Goal: Transaction & Acquisition: Subscribe to service/newsletter

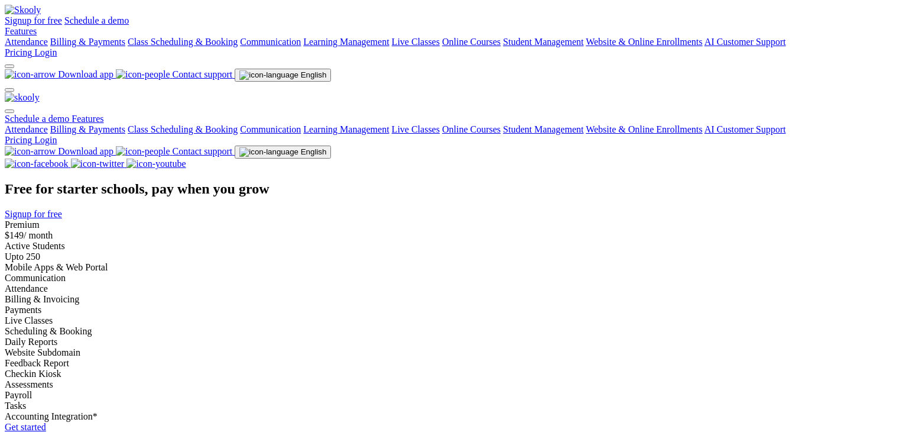
select select "en"
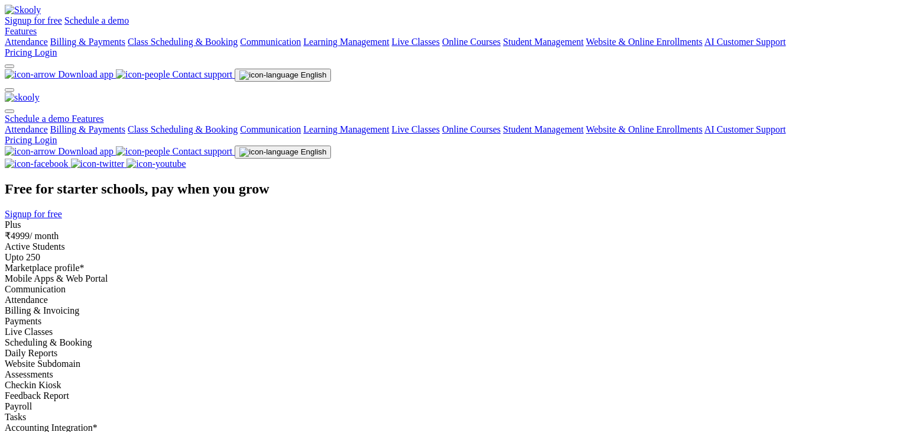
select select "en"
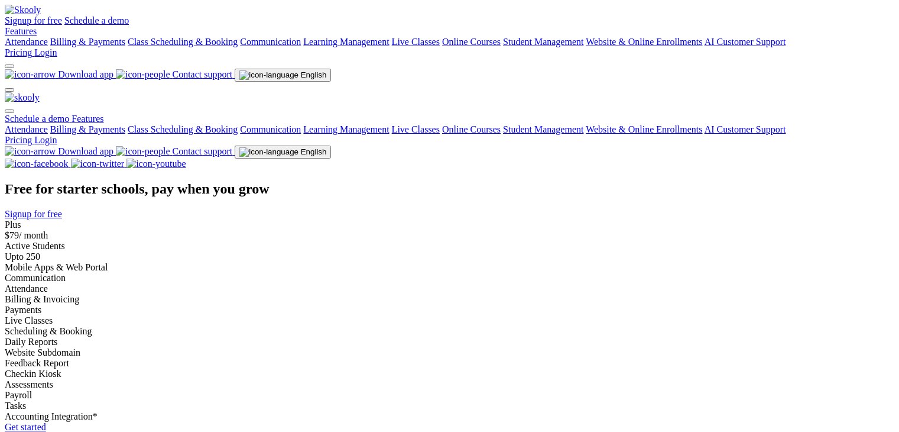
select select "en"
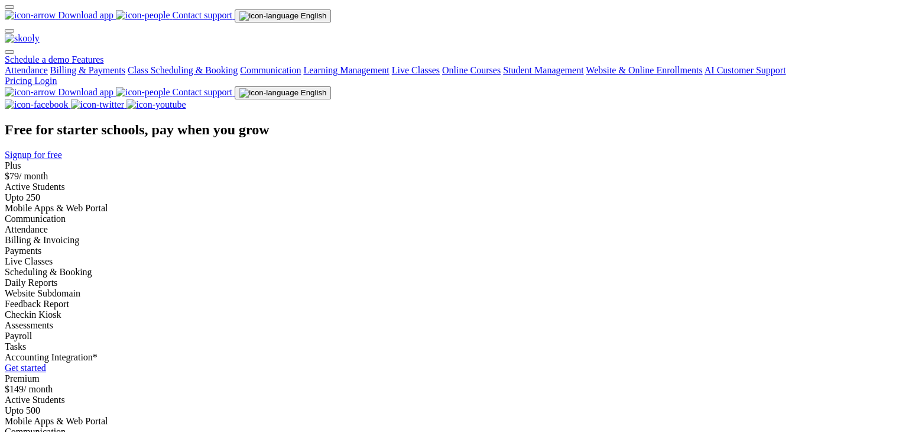
scroll to position [118, 0]
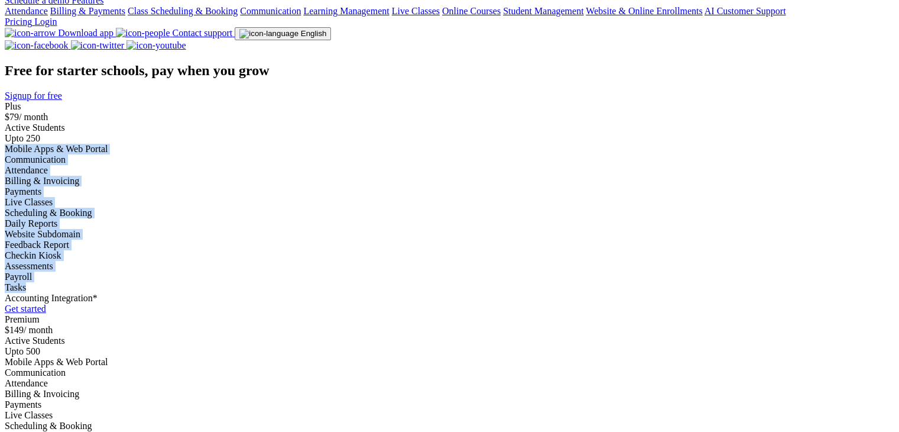
drag, startPoint x: 64, startPoint y: 142, endPoint x: 289, endPoint y: 401, distance: 342.3
click at [289, 314] on div "Plus $79 / month Active Students Upto 250 Mobile Apps & Web Portal Communicatio…" at bounding box center [450, 207] width 890 height 213
click at [119, 271] on div "Assessments" at bounding box center [450, 266] width 890 height 11
drag, startPoint x: 66, startPoint y: 145, endPoint x: 228, endPoint y: 339, distance: 252.3
click at [228, 303] on div "Active Students Upto 250 Mobile Apps & Web Portal Communication Attendance Bill…" at bounding box center [450, 212] width 890 height 181
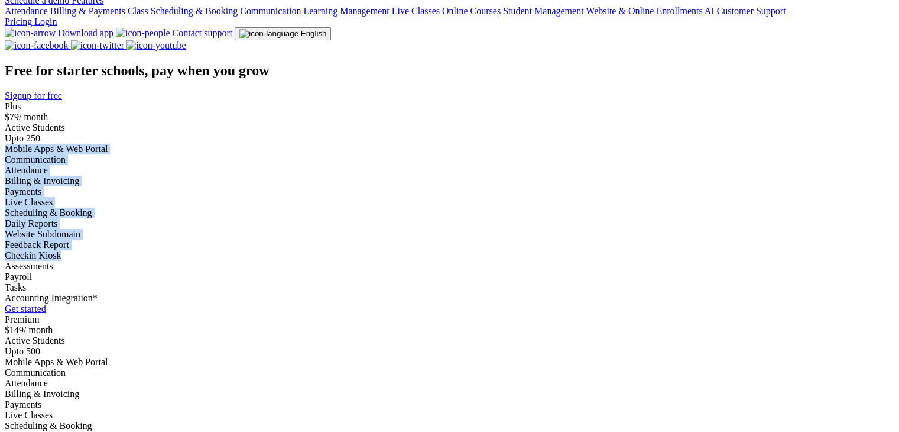
copy div "Mobile Apps & Web Portal Communication Attendance Billing & Invoicing Payments …"
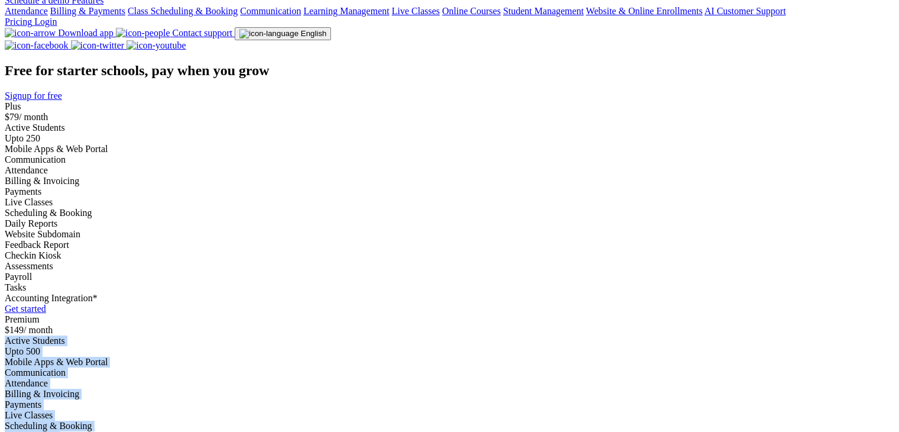
drag, startPoint x: 473, startPoint y: 122, endPoint x: 719, endPoint y: 326, distance: 319.0
click at [719, 335] on div "Active Students Upto 500 Mobile Apps & Web Portal Communication Attendance Bill…" at bounding box center [450, 425] width 890 height 181
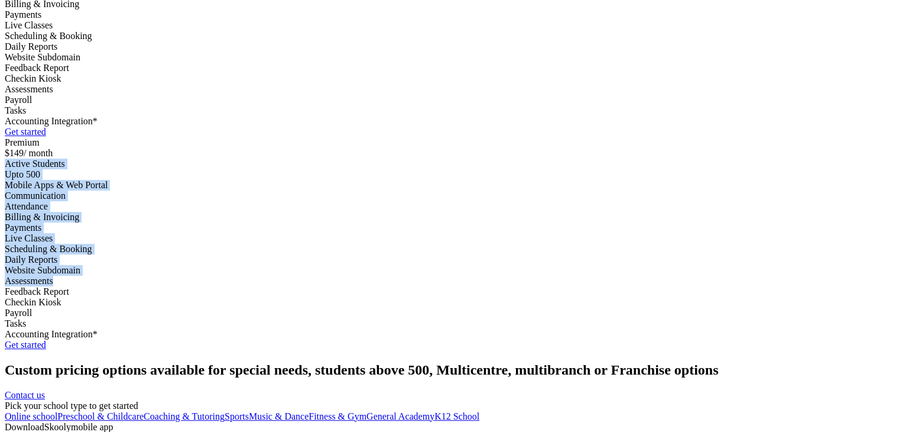
scroll to position [296, 0]
click at [842, 233] on div "Premium $149 / month Active Students Upto 500 Mobile Apps & Web Portal Communic…" at bounding box center [450, 243] width 890 height 213
copy div "Active Students Upto 500 Mobile Apps & Web Portal Communication Attendance Bill…"
